Goal: Communication & Community: Answer question/provide support

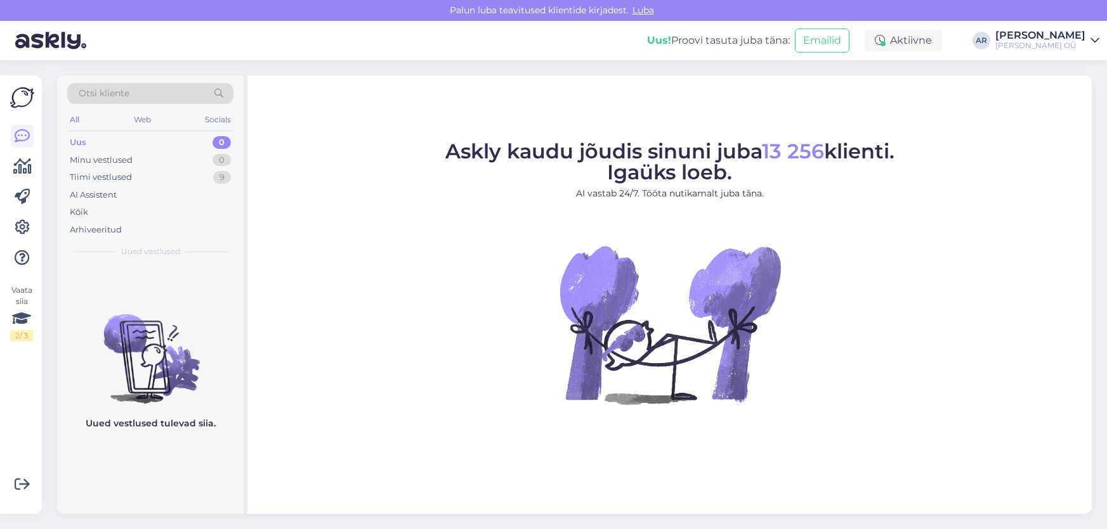
click at [136, 146] on div "Uus 0" at bounding box center [150, 143] width 166 height 18
click at [135, 162] on div "Minu vestlused 0" at bounding box center [150, 161] width 166 height 18
click at [140, 132] on div "Otsi kliente All Web Socials Uus 1 Minu vestlused 0 Tiimi vestlused 9 AI Assist…" at bounding box center [150, 170] width 186 height 190
click at [137, 145] on div "Uus 1" at bounding box center [150, 143] width 166 height 18
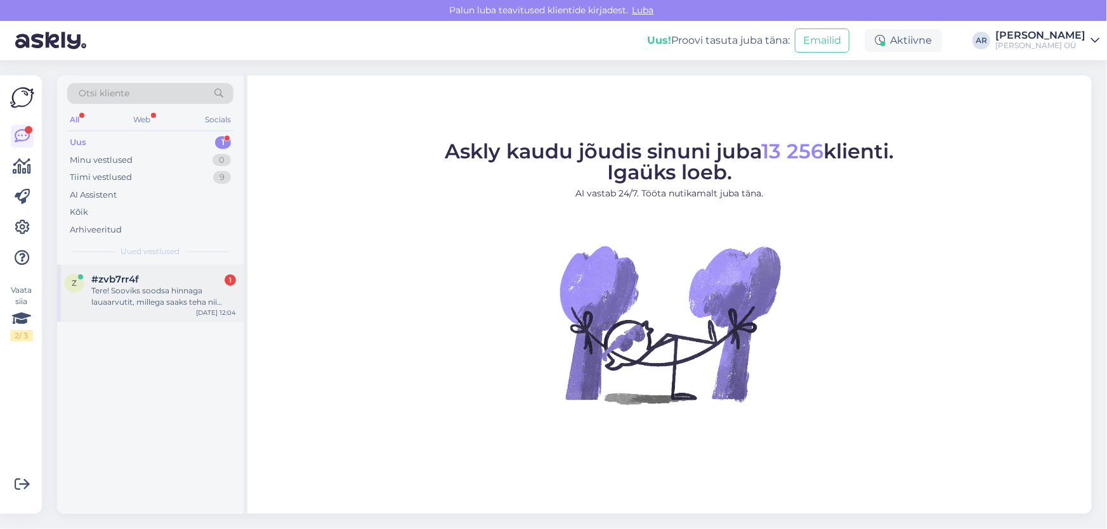
click at [158, 285] on div "Tere! Sooviks soodsa hinnaga lauaarvutit, millega saaks teha nii kirjatööd, kui…" at bounding box center [163, 296] width 145 height 23
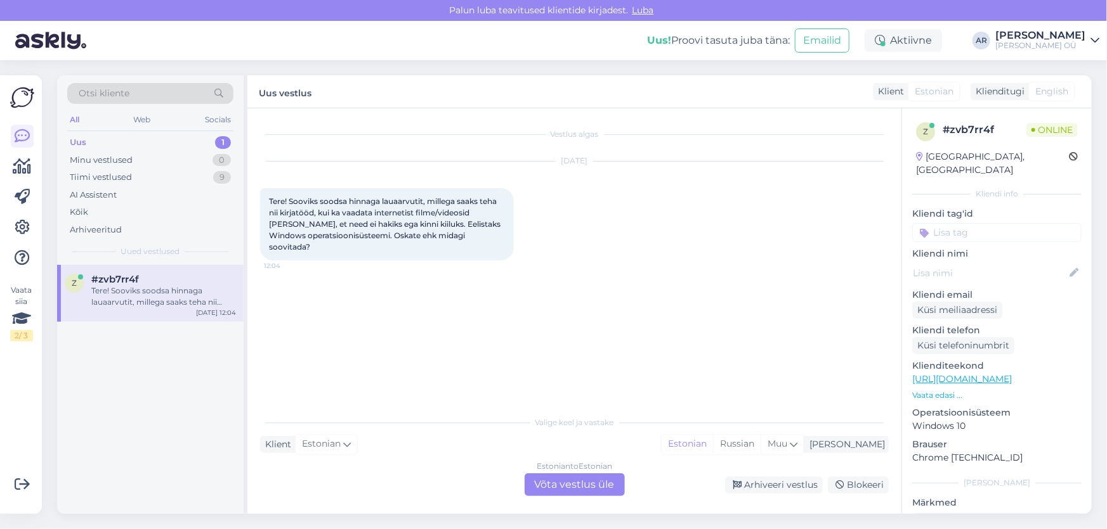
click at [577, 485] on div "Estonian to Estonian Võta vestlus üle" at bounding box center [574, 485] width 100 height 23
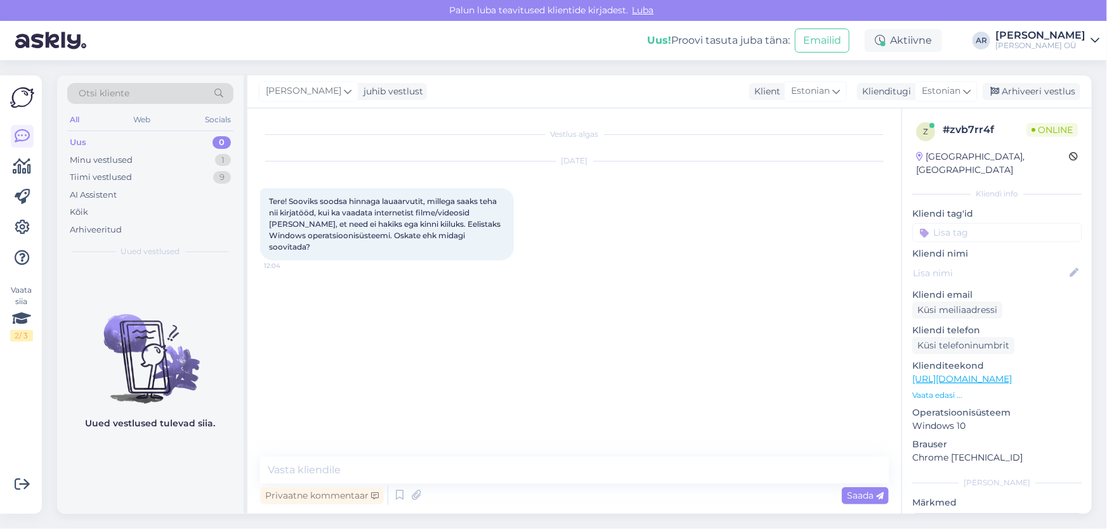
click at [1019, 373] on p "[URL][DOMAIN_NAME]" at bounding box center [996, 379] width 169 height 13
click at [1011, 373] on link "[URL][DOMAIN_NAME]" at bounding box center [962, 378] width 100 height 11
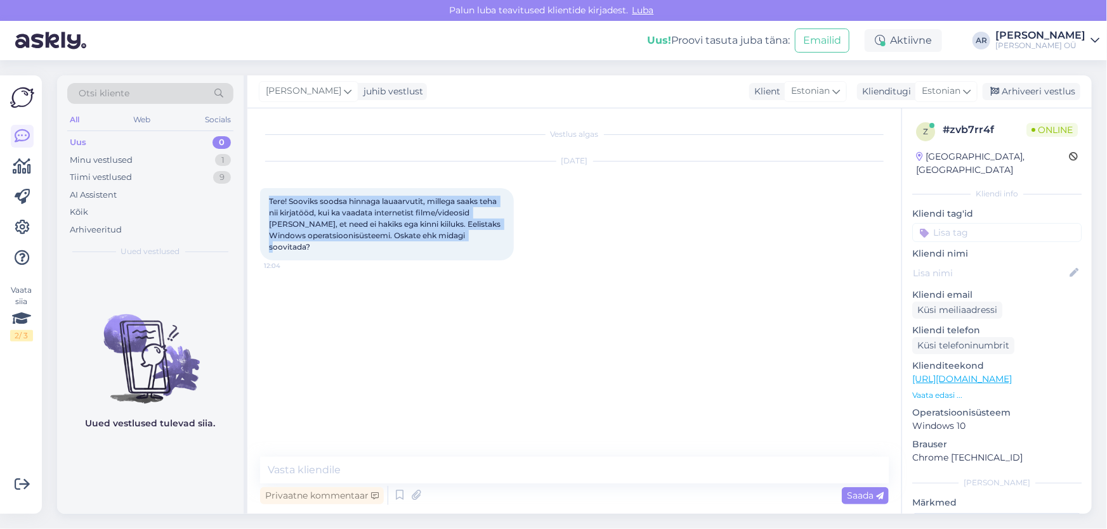
drag, startPoint x: 471, startPoint y: 240, endPoint x: 269, endPoint y: 205, distance: 205.3
click at [269, 205] on span "Tere! Sooviks soodsa hinnaga lauaarvutit, millega saaks teha nii kirjatööd, kui…" at bounding box center [385, 224] width 233 height 55
copy span "Tere! Sooviks soodsa hinnaga lauaarvutit, millega saaks teha nii kirjatööd, kui…"
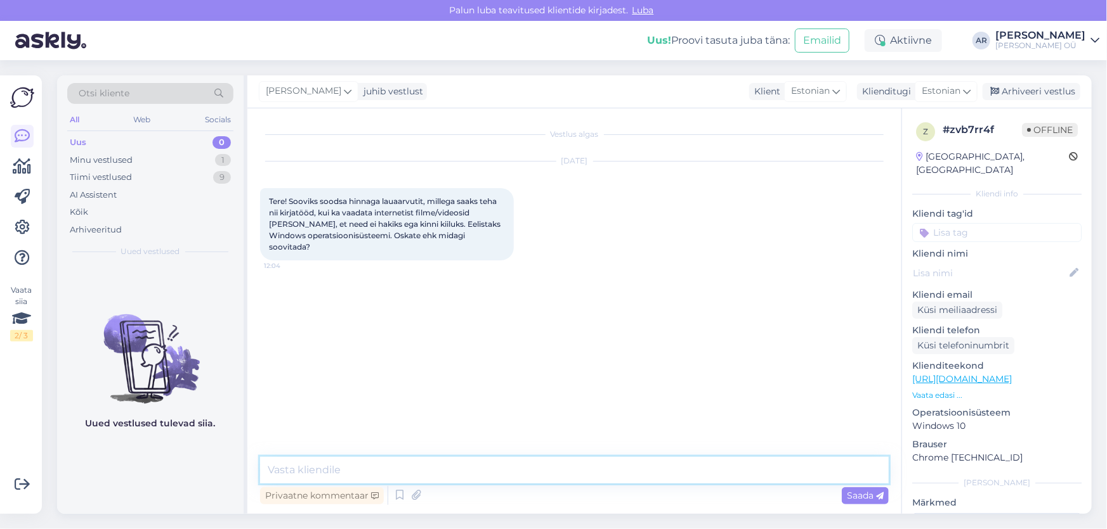
click at [326, 469] on textarea at bounding box center [574, 470] width 628 height 27
type textarea "z"
click at [402, 471] on textarea "Tere!" at bounding box center [574, 470] width 628 height 27
paste textarea "[URL][DOMAIN_NAME]"
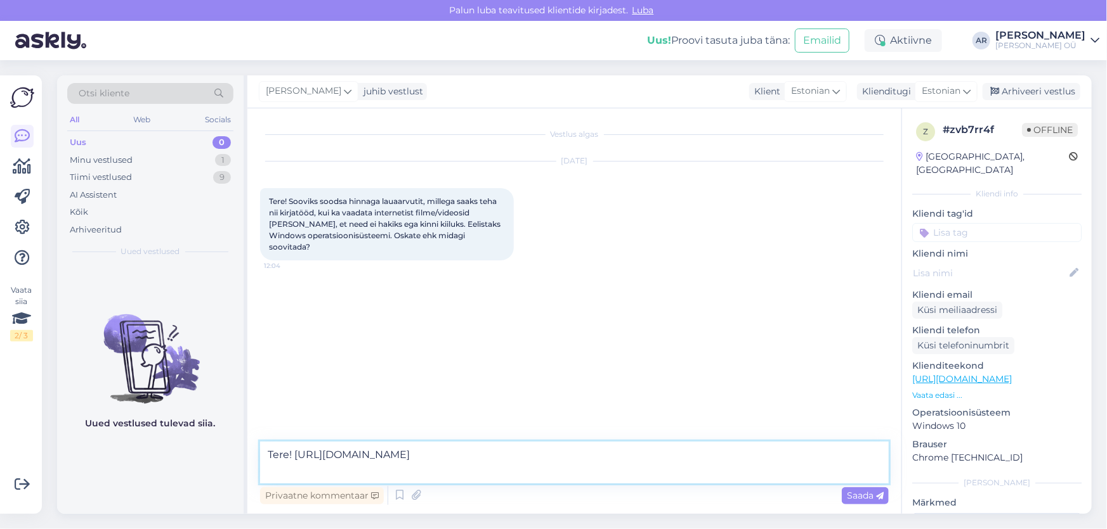
paste textarea "Hea ärikasutuslik variant, mis vastab iga-päevastele nõudmistele. 8 GB RAM on k…"
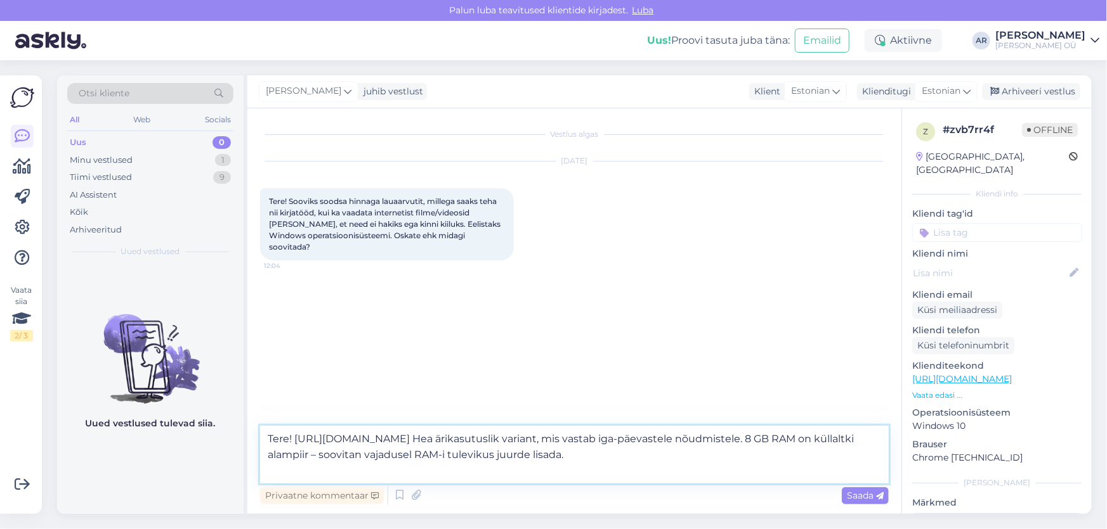
click at [308, 470] on textarea "Tere! [URL][DOMAIN_NAME] Hea ärikasutuslik variant, mis vastab iga-päevastele n…" at bounding box center [574, 455] width 628 height 58
type textarea "Tere! [URL][DOMAIN_NAME] Hea ärikasutuslik variant, mis vastab iga-päevastele n…"
click at [564, 476] on textarea "Tere! [URL][DOMAIN_NAME] Hea ärikasutuslik variant, mis vastab iga-päevastele n…" at bounding box center [574, 455] width 628 height 58
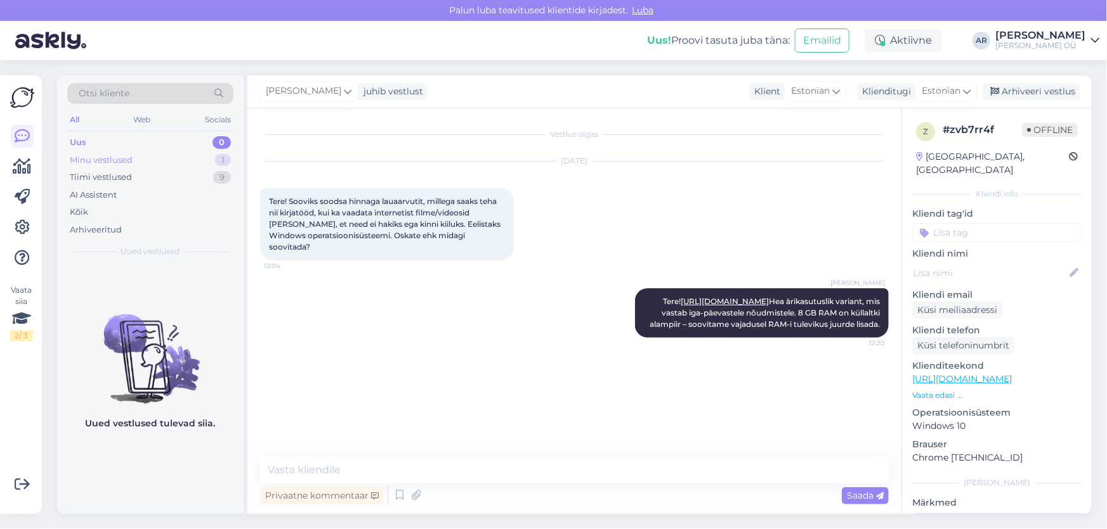
click at [139, 155] on div "Minu vestlused 1" at bounding box center [150, 161] width 166 height 18
